Goal: Check status: Check status

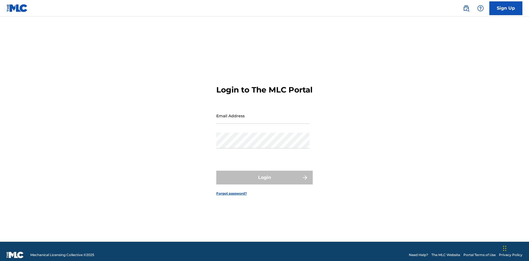
scroll to position [7, 0]
click at [263, 113] on input "Email Address" at bounding box center [262, 116] width 93 height 16
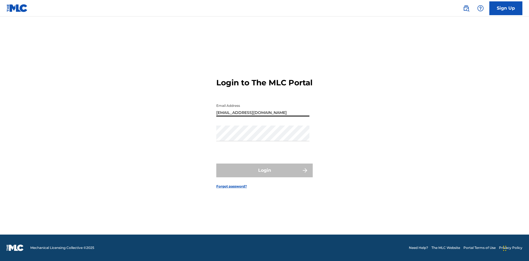
type input "[EMAIL_ADDRESS][DOMAIN_NAME]"
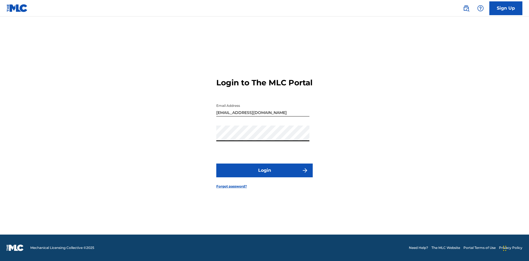
click at [265, 175] on button "Login" at bounding box center [264, 171] width 96 height 14
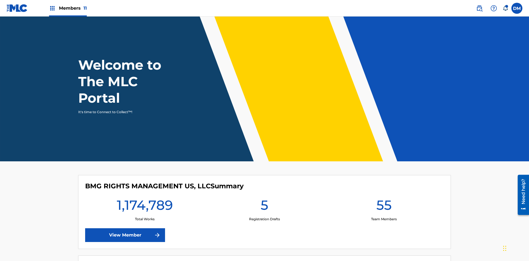
scroll to position [24, 0]
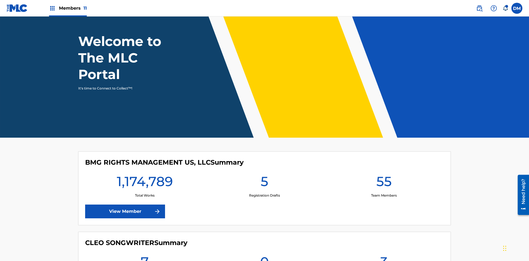
click at [68, 8] on span "Members 11" at bounding box center [73, 8] width 28 height 6
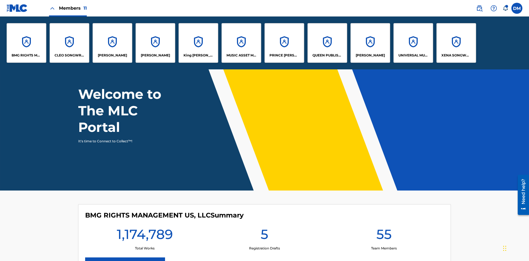
scroll to position [0, 0]
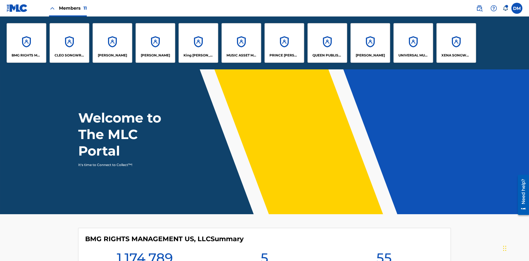
click at [413, 55] on p "UNIVERSAL MUSIC PUB GROUP" at bounding box center [414, 55] width 30 height 5
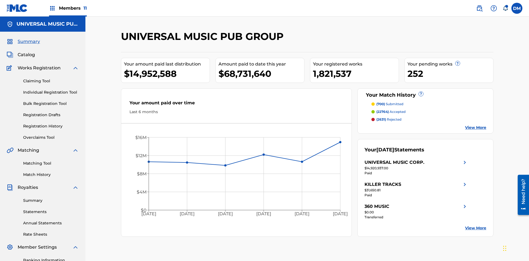
click at [51, 124] on link "Registration History" at bounding box center [51, 127] width 56 height 6
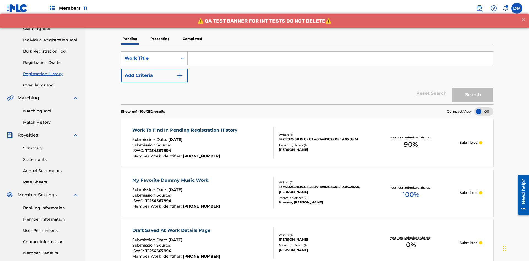
click at [160, 39] on p "Processing" at bounding box center [160, 39] width 22 height 12
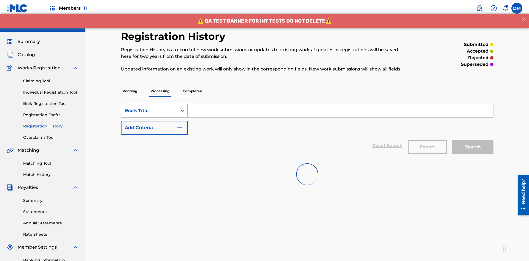
click at [149, 108] on div "Work Title" at bounding box center [150, 111] width 50 height 7
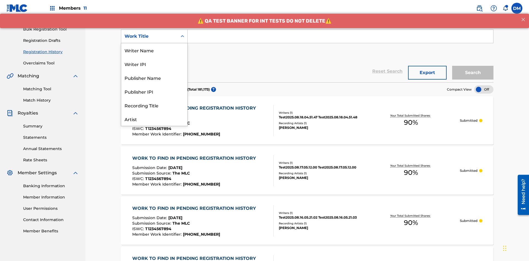
scroll to position [28, 0]
click at [154, 119] on div "Work Title" at bounding box center [154, 119] width 66 height 14
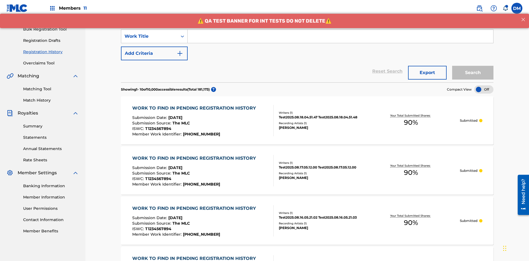
click at [154, 47] on button "Add Criteria" at bounding box center [154, 54] width 67 height 14
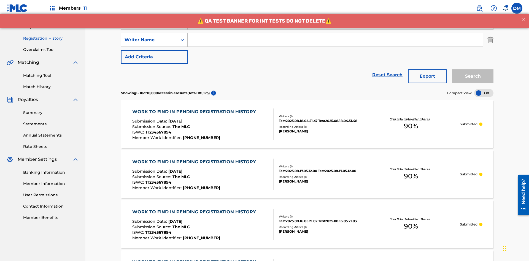
scroll to position [92, 0]
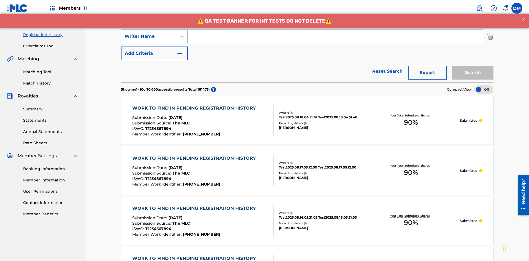
click at [149, 36] on div "Writer Name" at bounding box center [150, 36] width 50 height 7
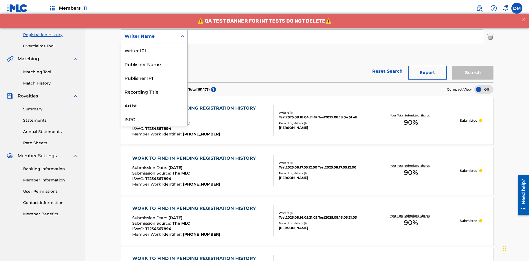
scroll to position [14, 0]
click at [154, 78] on div "Recording Title" at bounding box center [154, 78] width 66 height 14
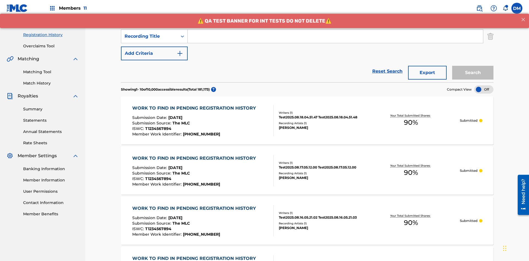
click at [154, 47] on button "Add Criteria" at bounding box center [154, 54] width 67 height 14
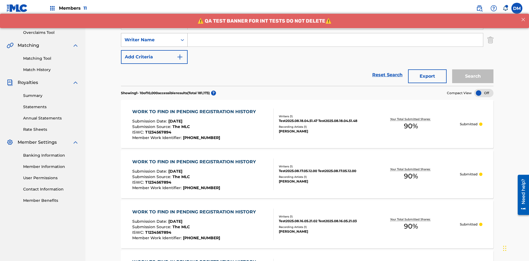
click at [149, 37] on div "Writer Name" at bounding box center [150, 40] width 50 height 7
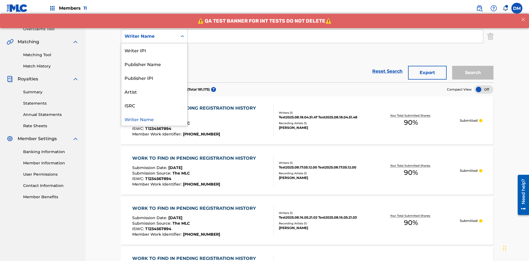
click at [154, 105] on div "ISRC" at bounding box center [154, 105] width 66 height 14
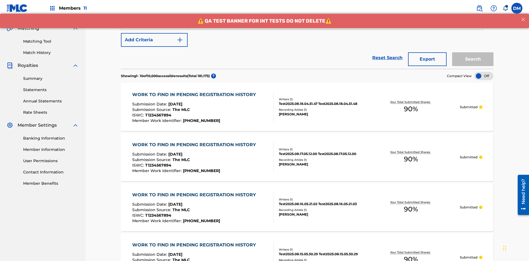
click at [154, 40] on button "Add Criteria" at bounding box center [154, 40] width 67 height 14
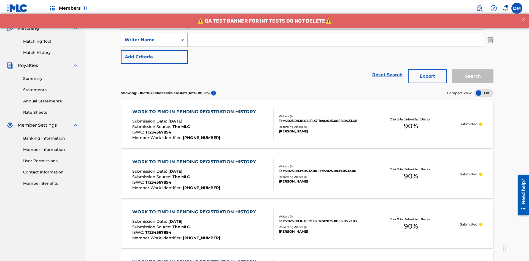
click at [149, 37] on div "Writer Name" at bounding box center [150, 40] width 50 height 7
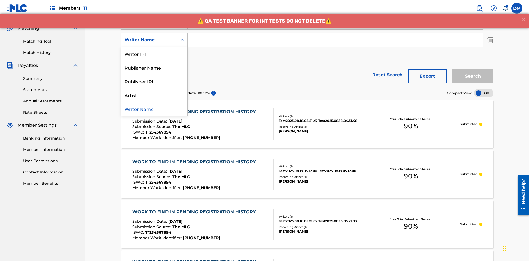
scroll to position [126, 0]
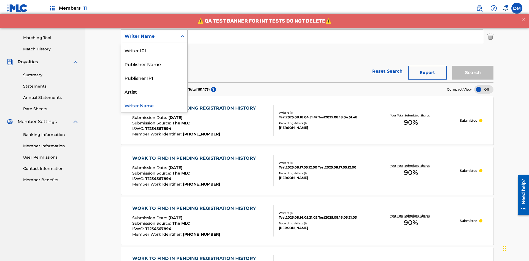
click at [154, 78] on div "Publisher IPI" at bounding box center [154, 78] width 66 height 14
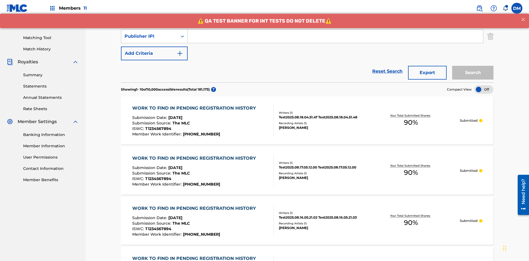
click at [154, 47] on button "Add Criteria" at bounding box center [154, 54] width 67 height 14
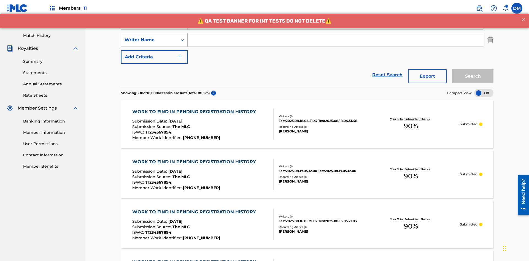
click at [149, 37] on div "Writer Name" at bounding box center [150, 40] width 50 height 7
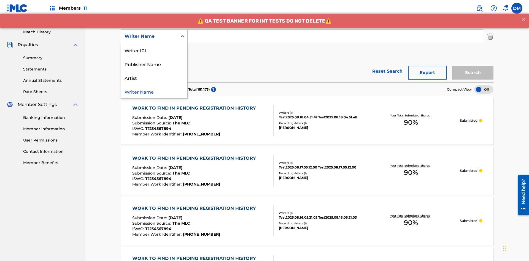
click at [154, 78] on div "Artist" at bounding box center [154, 78] width 66 height 14
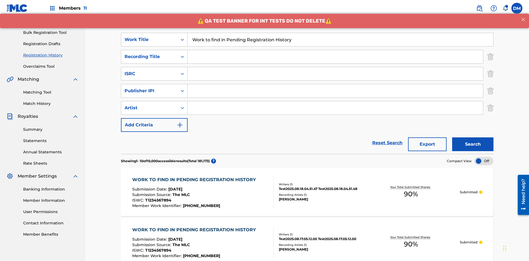
type input "Work to find in Pending Registration History"
click at [335, 50] on input "Search Form" at bounding box center [336, 56] width 296 height 13
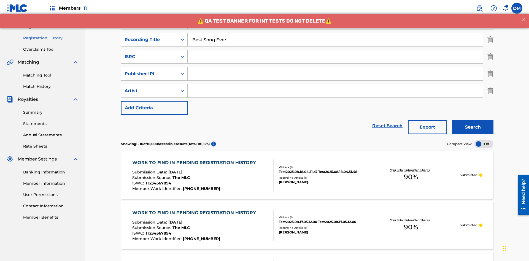
type input "Best Song Ever"
click at [335, 50] on input "Search Form" at bounding box center [336, 56] width 296 height 13
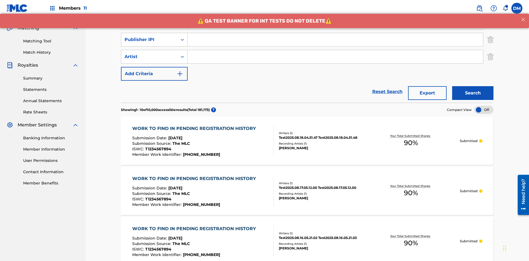
type input "AA3123123123"
click at [335, 40] on input "Search Form" at bounding box center [336, 39] width 296 height 13
type input "00595839777"
click at [335, 50] on input "Search Form" at bounding box center [336, 56] width 296 height 13
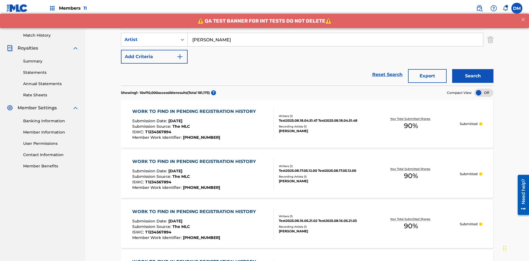
type input "[PERSON_NAME]"
click at [473, 69] on button "Search" at bounding box center [472, 76] width 41 height 14
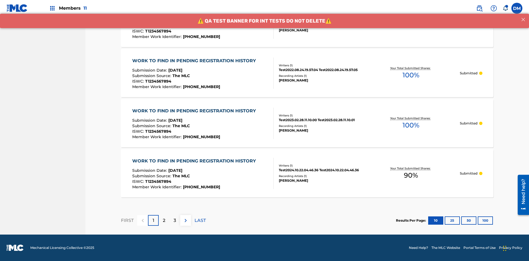
click at [478, 221] on button "100" at bounding box center [485, 221] width 15 height 8
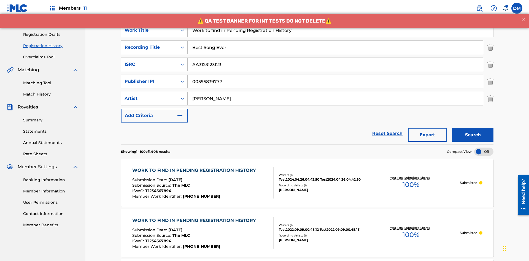
scroll to position [195, 0]
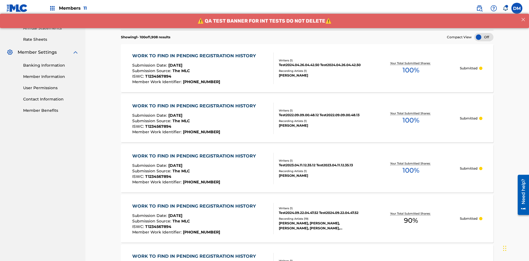
click at [411, 216] on span "90 %" at bounding box center [411, 221] width 14 height 10
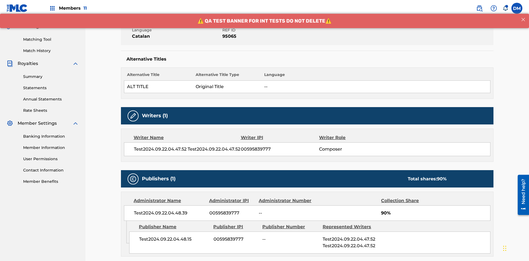
scroll to position [106, 0]
